Goal: Task Accomplishment & Management: Use online tool/utility

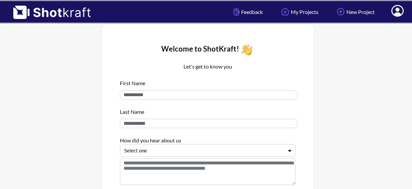
click at [360, 103] on div at bounding box center [361, 138] width 91 height 232
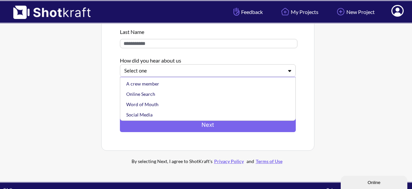
click at [287, 73] on icon at bounding box center [290, 70] width 10 height 5
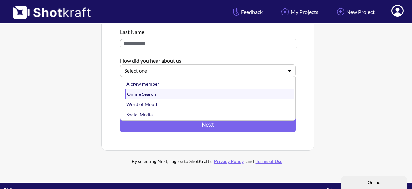
click at [156, 96] on div "Online Search" at bounding box center [209, 94] width 169 height 10
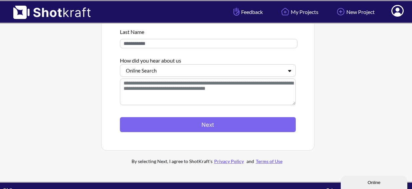
click at [136, 101] on textarea at bounding box center [208, 92] width 176 height 27
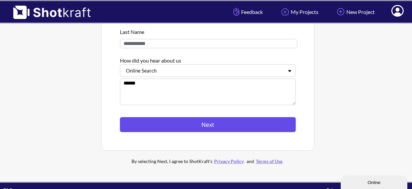
type textarea "******"
click at [208, 125] on button "Next" at bounding box center [208, 124] width 176 height 15
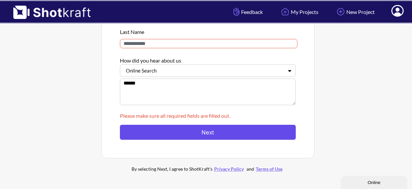
click at [206, 134] on button "Next" at bounding box center [208, 132] width 176 height 15
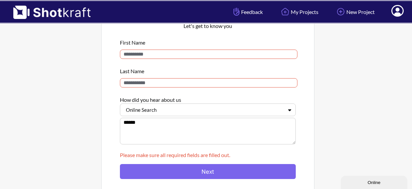
scroll to position [40, 0]
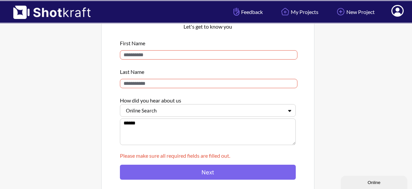
click at [135, 57] on input at bounding box center [209, 54] width 178 height 9
type input "****"
click at [133, 84] on input at bounding box center [209, 83] width 178 height 9
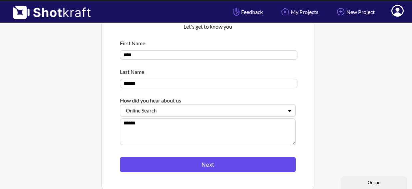
type input "******"
click at [188, 163] on button "Next" at bounding box center [208, 164] width 176 height 15
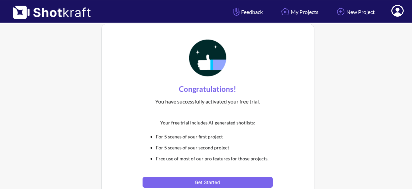
click at [350, 159] on div at bounding box center [361, 122] width 91 height 201
click at [378, 70] on div at bounding box center [361, 122] width 91 height 201
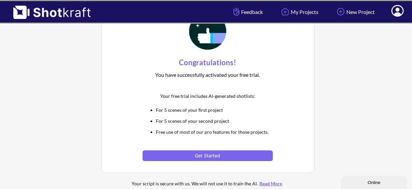
scroll to position [26, 0]
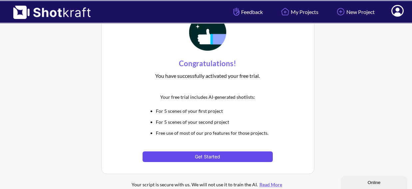
click at [208, 155] on button "Get Started" at bounding box center [208, 157] width 130 height 11
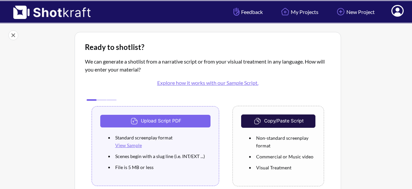
click at [354, 130] on div at bounding box center [375, 128] width 65 height 196
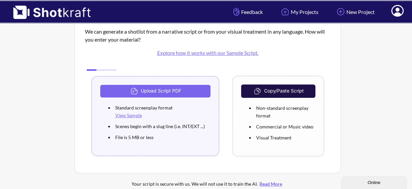
scroll to position [29, 0]
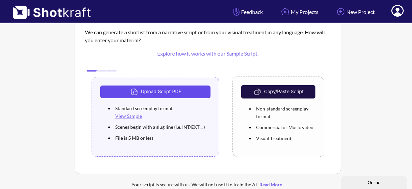
click at [169, 90] on button "Upload Script PDF" at bounding box center [155, 92] width 111 height 13
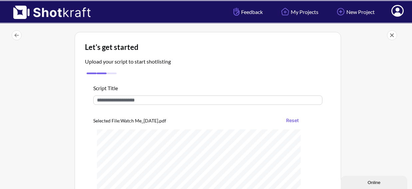
click at [113, 101] on input "text" at bounding box center [207, 100] width 229 height 9
click at [363, 125] on div at bounding box center [375, 152] width 65 height 245
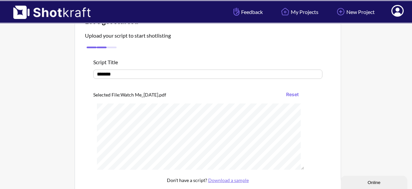
scroll to position [27, 0]
click at [121, 75] on input "******" at bounding box center [207, 73] width 229 height 9
type input "**********"
click at [374, 112] on div at bounding box center [375, 126] width 65 height 245
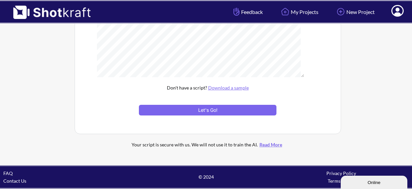
scroll to position [119, 0]
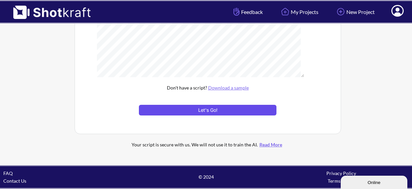
click at [212, 110] on button "Let's Go!" at bounding box center [207, 110] width 137 height 11
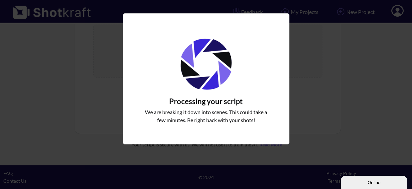
scroll to position [81, 0]
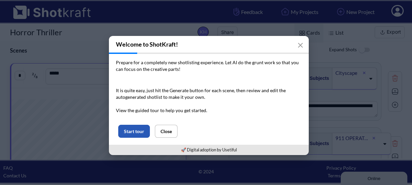
click at [134, 133] on button "Start tour" at bounding box center [134, 131] width 32 height 13
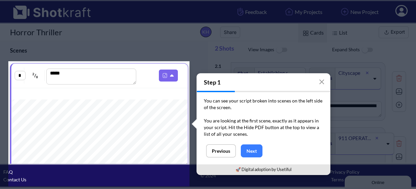
scroll to position [21, 0]
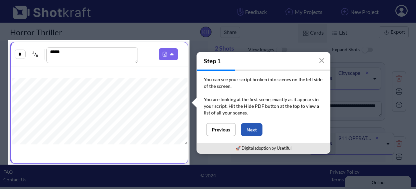
click at [257, 129] on button "Next" at bounding box center [252, 129] width 22 height 13
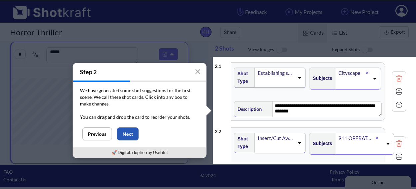
click at [128, 135] on button "Next" at bounding box center [128, 134] width 22 height 13
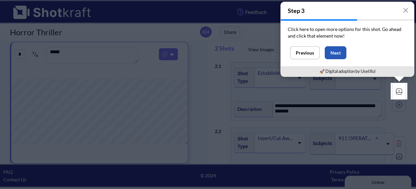
click at [338, 54] on button "Next" at bounding box center [336, 52] width 22 height 13
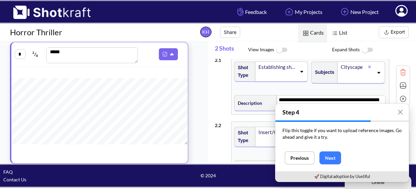
scroll to position [0, 0]
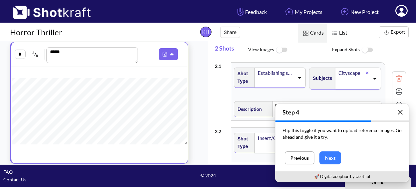
click at [400, 111] on icon "button" at bounding box center [401, 112] width 4 height 4
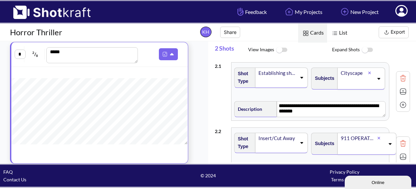
click at [301, 79] on icon at bounding box center [302, 78] width 3 height 2
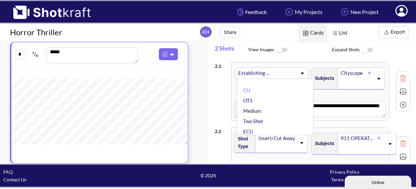
click at [301, 73] on icon at bounding box center [302, 74] width 3 height 2
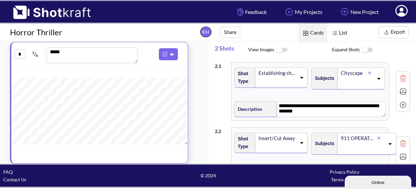
click at [301, 78] on icon at bounding box center [302, 78] width 3 height 2
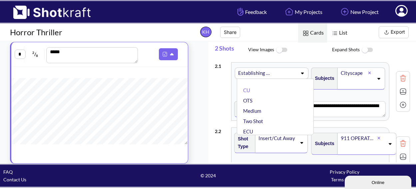
click at [301, 74] on icon at bounding box center [302, 73] width 9 height 5
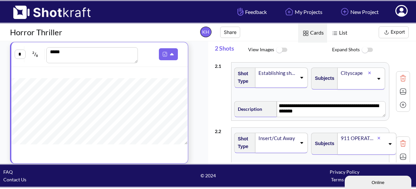
click at [301, 77] on icon at bounding box center [302, 78] width 3 height 2
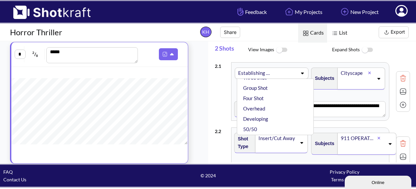
scroll to position [144, 0]
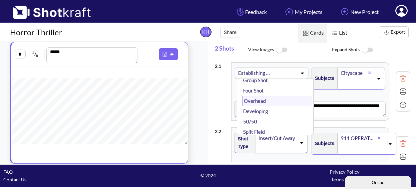
click at [256, 101] on li "Overhead" at bounding box center [277, 101] width 71 height 10
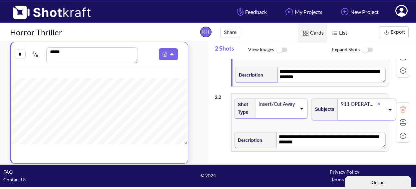
scroll to position [36, 0]
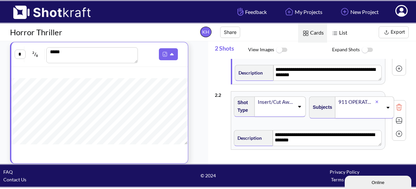
click at [299, 107] on icon at bounding box center [299, 107] width 3 height 2
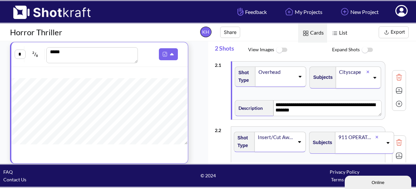
scroll to position [0, 0]
